Goal: Information Seeking & Learning: Learn about a topic

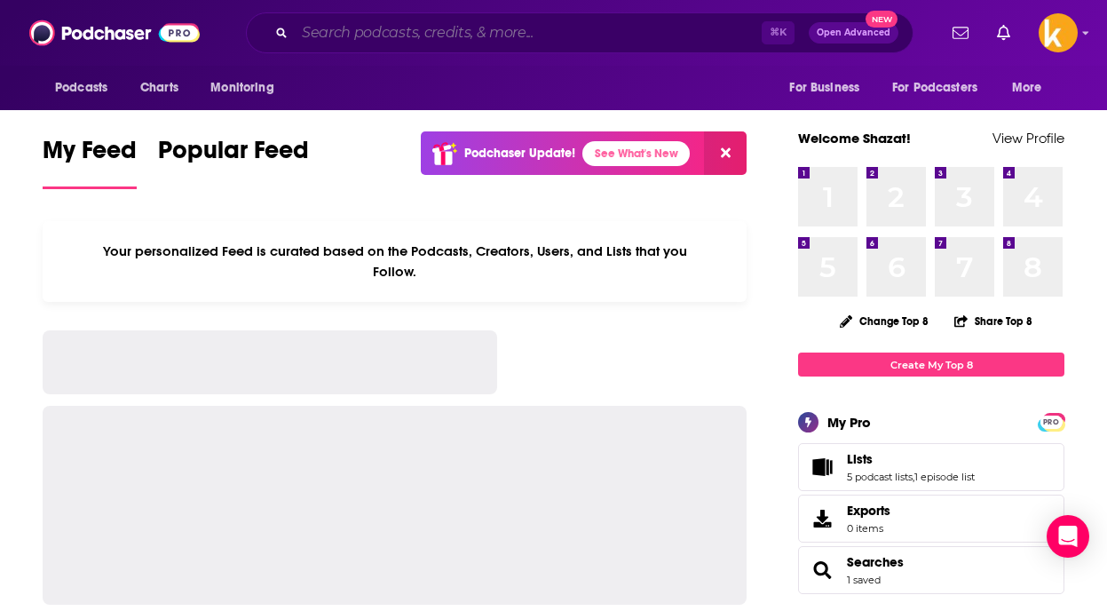
click at [486, 37] on input "Search podcasts, credits, & more..." at bounding box center [528, 33] width 467 height 28
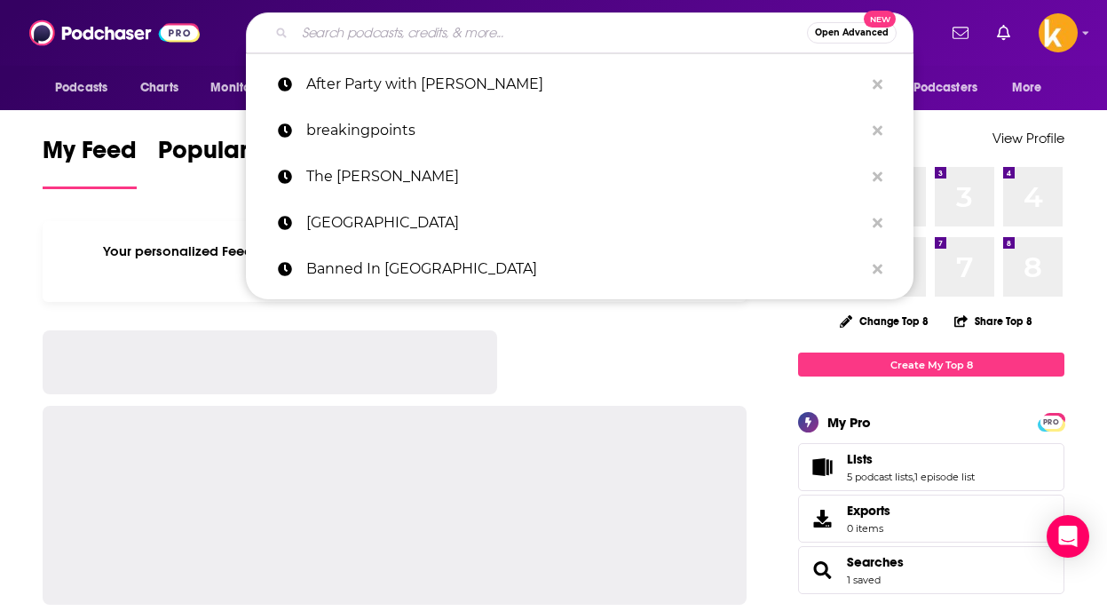
paste input "Don't Know Much About Football"
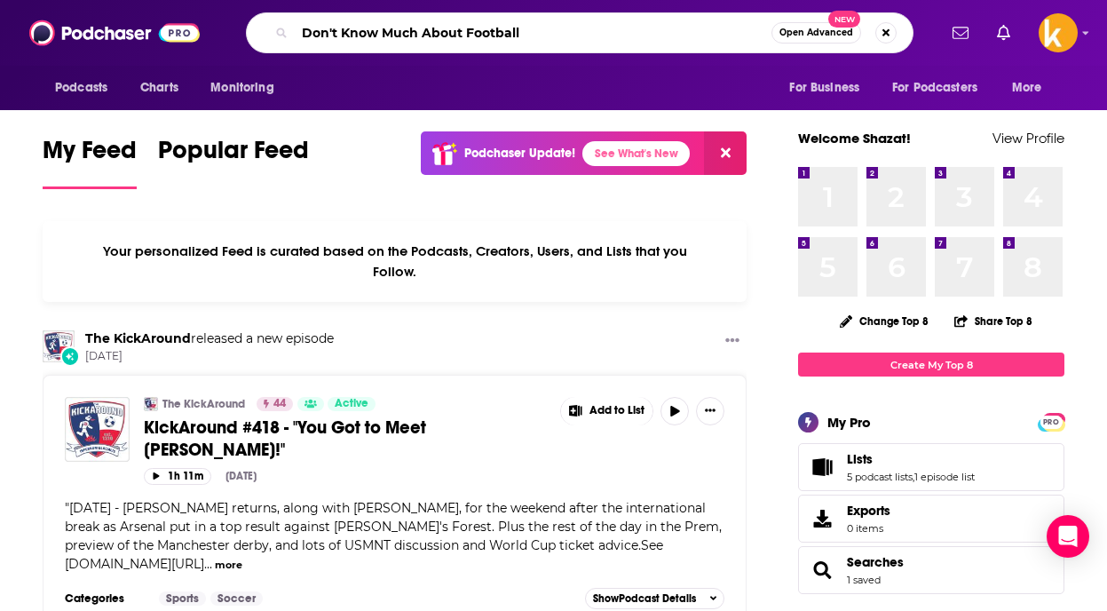
type input "Don't Know Much About Football"
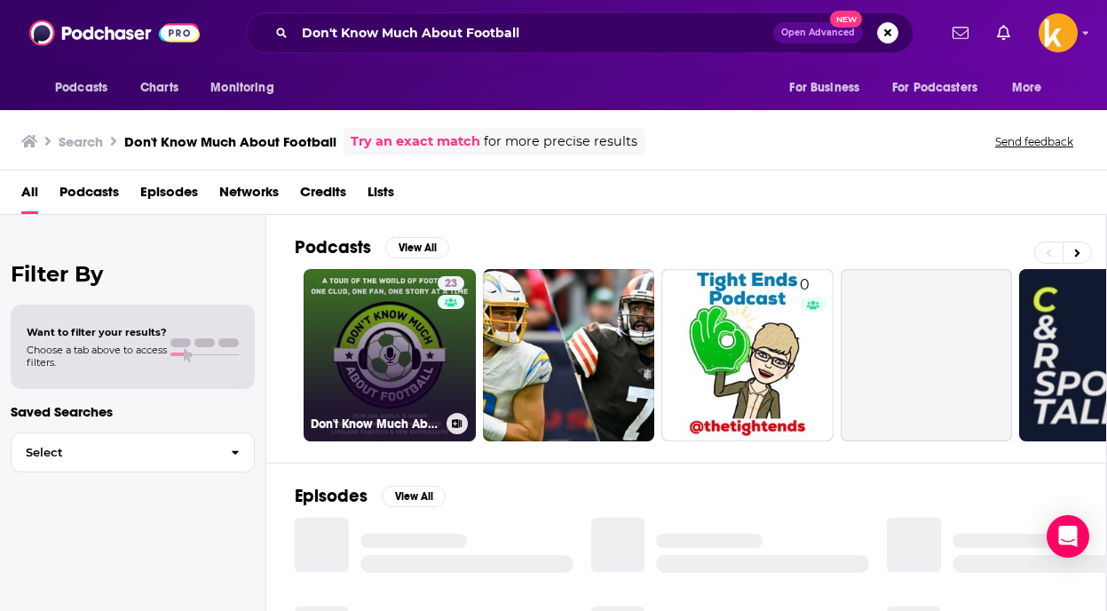
click at [370, 359] on link "23 Don't Know Much About Football" at bounding box center [390, 355] width 172 height 172
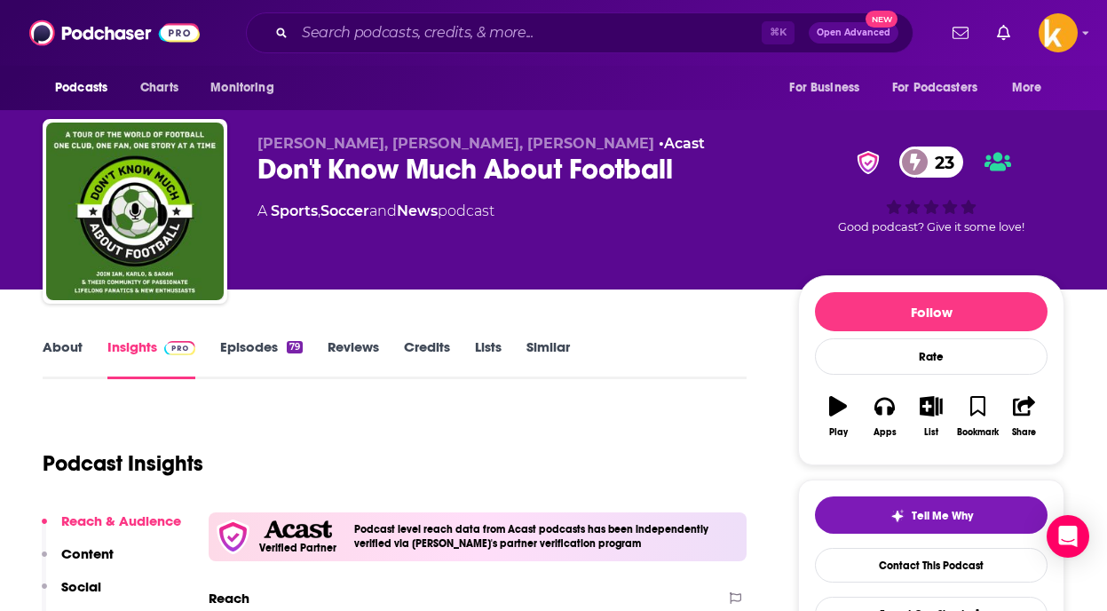
click at [60, 344] on link "About" at bounding box center [63, 358] width 40 height 41
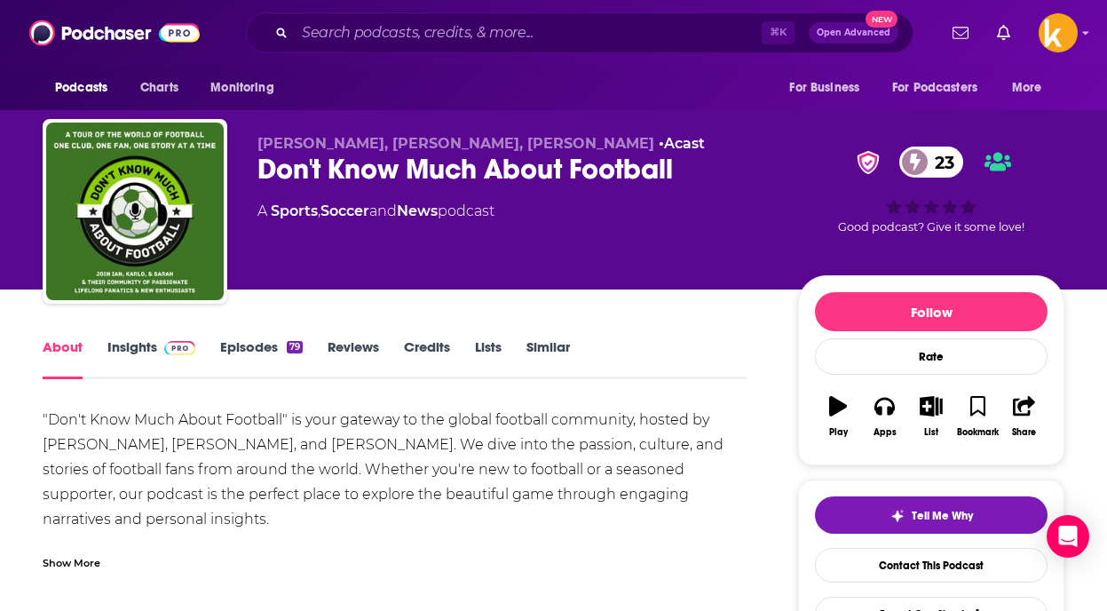
click at [238, 352] on link "Episodes 79" at bounding box center [261, 358] width 83 height 41
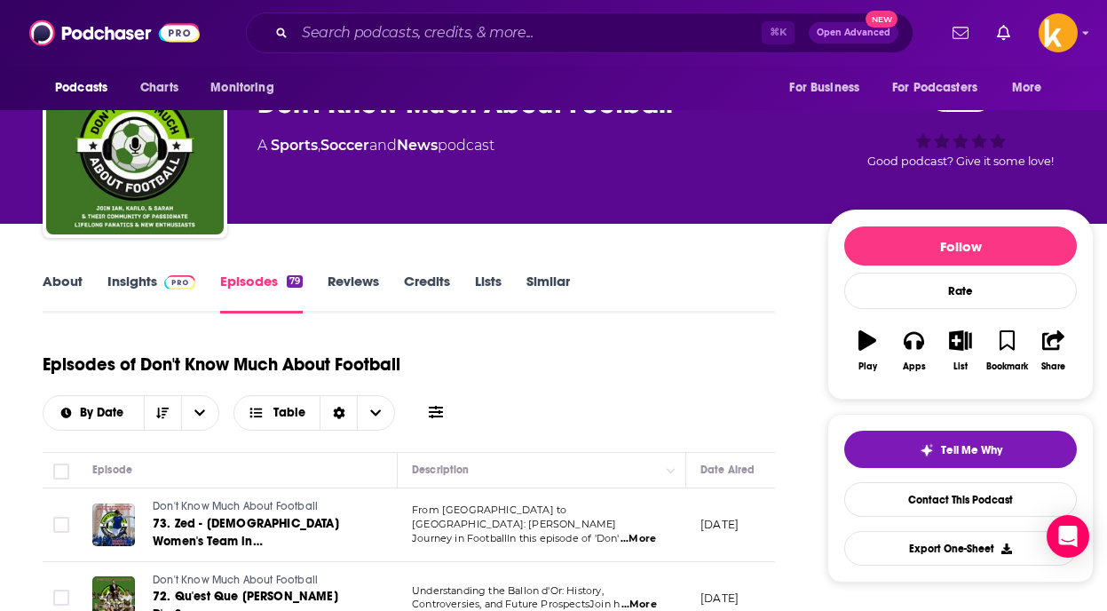
scroll to position [61, 0]
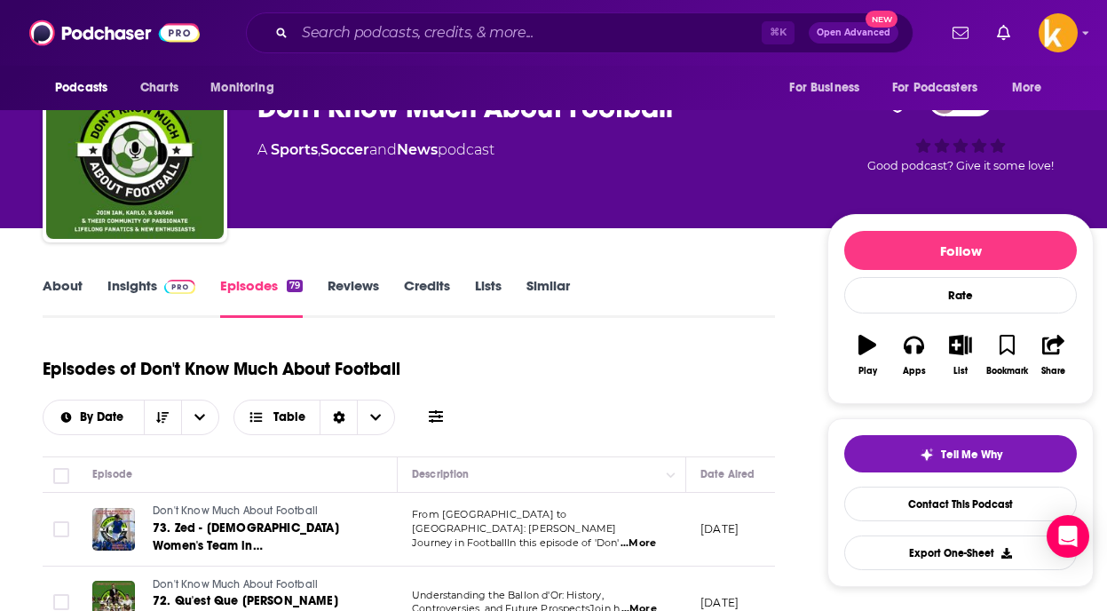
click at [135, 282] on link "Insights" at bounding box center [151, 297] width 88 height 41
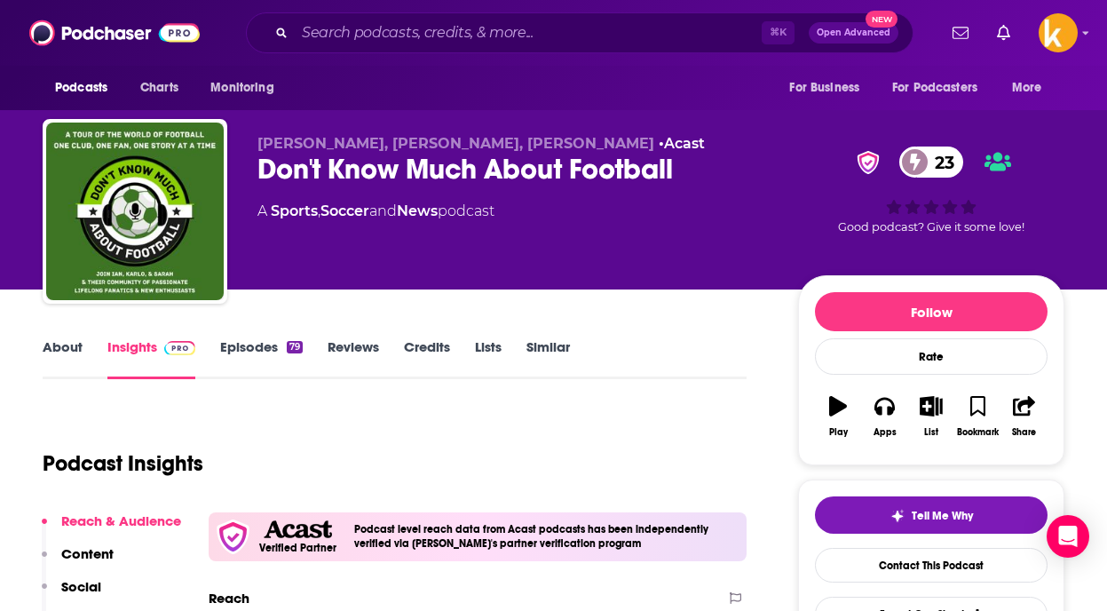
click at [923, 155] on span at bounding box center [914, 161] width 31 height 31
